Goal: Information Seeking & Learning: Learn about a topic

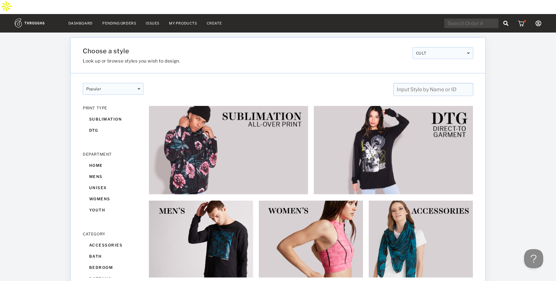
click at [428, 83] on input "text" at bounding box center [433, 89] width 80 height 13
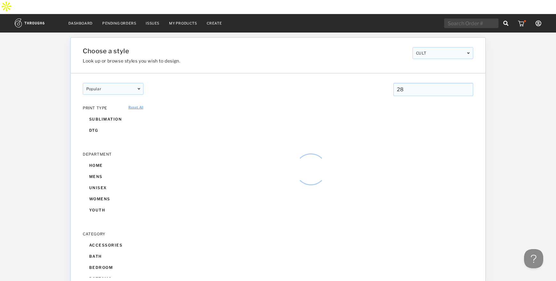
type input "28"
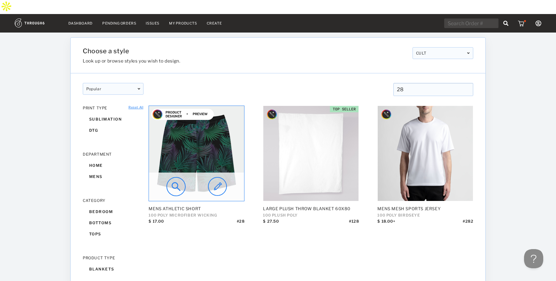
click at [206, 141] on img at bounding box center [196, 153] width 95 height 95
click at [175, 177] on img at bounding box center [175, 186] width 19 height 19
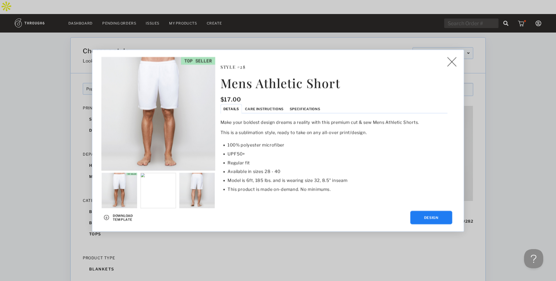
click at [272, 105] on li "Care Instructions" at bounding box center [264, 108] width 45 height 9
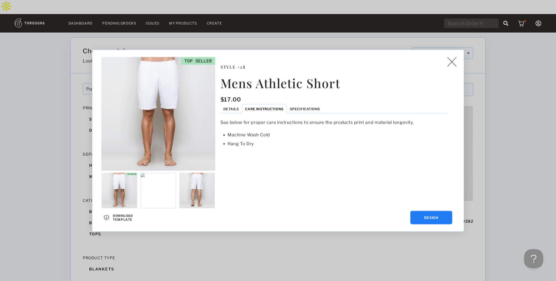
click at [291, 107] on span "Specifications" at bounding box center [305, 109] width 30 height 4
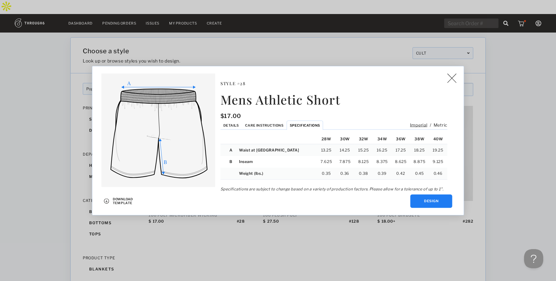
click at [448, 77] on img at bounding box center [451, 78] width 9 height 10
